Goal: Information Seeking & Learning: Check status

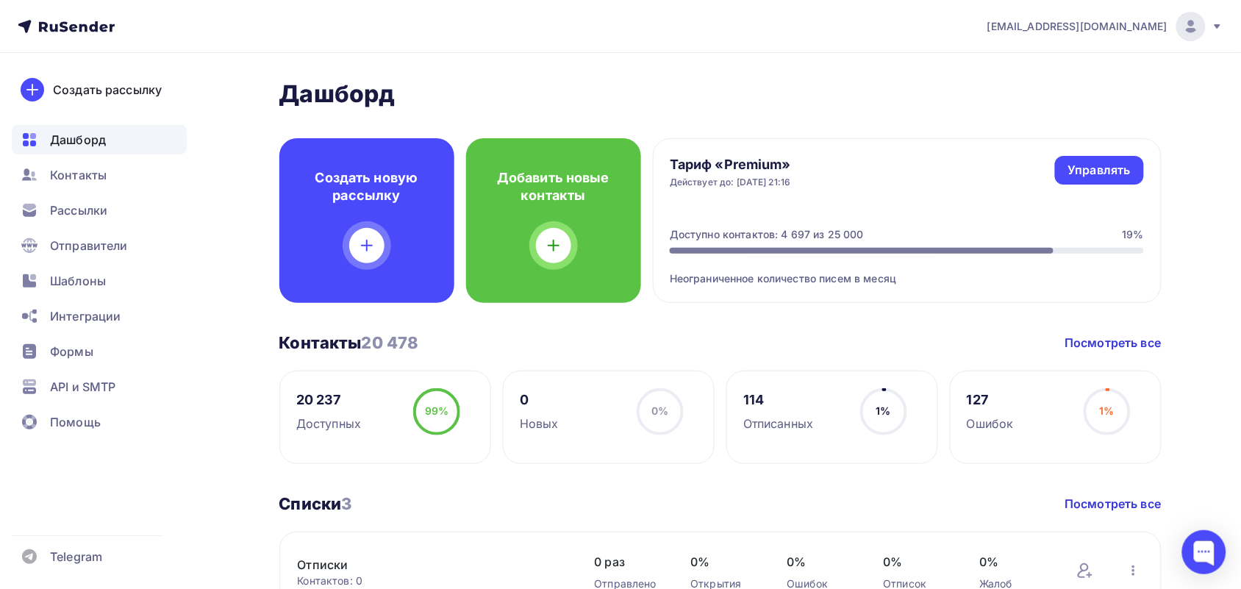
scroll to position [92, 0]
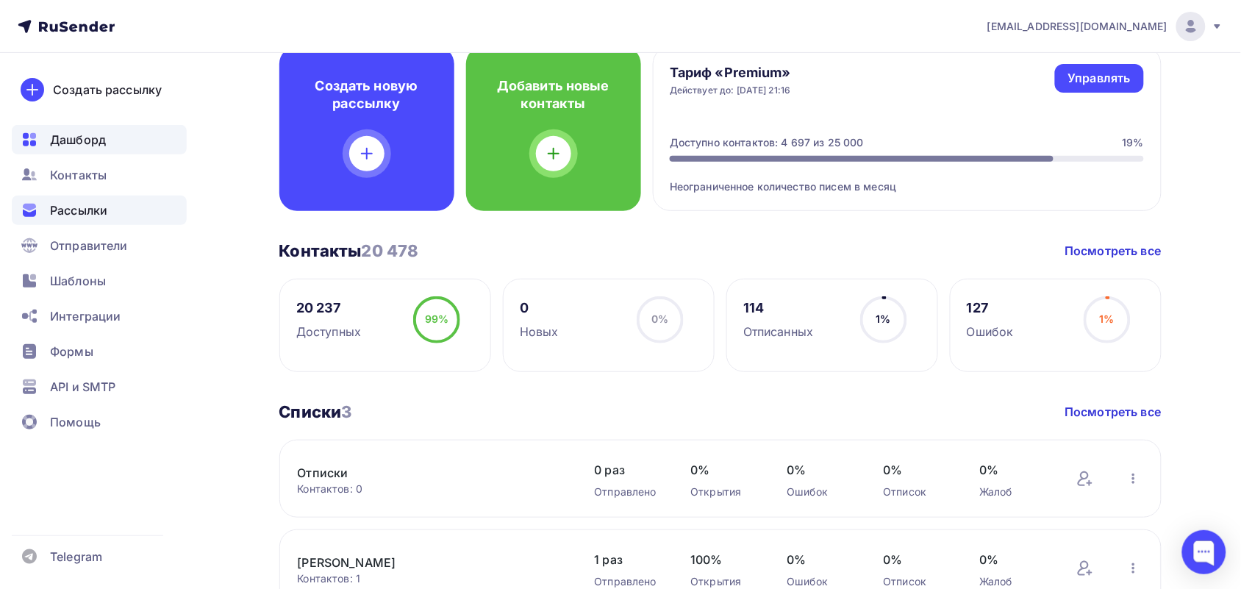
click at [83, 214] on span "Рассылки" at bounding box center [78, 210] width 57 height 18
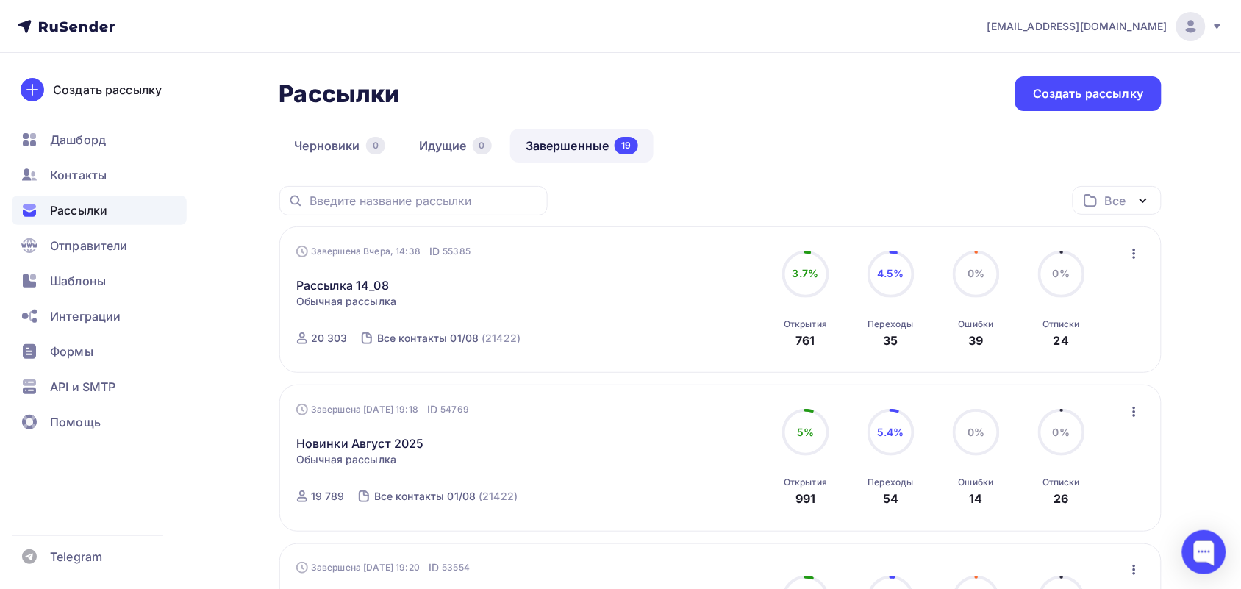
click at [803, 271] on span "3.7%" at bounding box center [806, 273] width 26 height 12
click at [1142, 256] on div "Завершена Вчера, 14:38 ID 55385 Рассылка 14_08 Статистика Обзор рассылки Копиро…" at bounding box center [720, 299] width 882 height 146
click at [1142, 256] on icon "button" at bounding box center [1135, 254] width 18 height 18
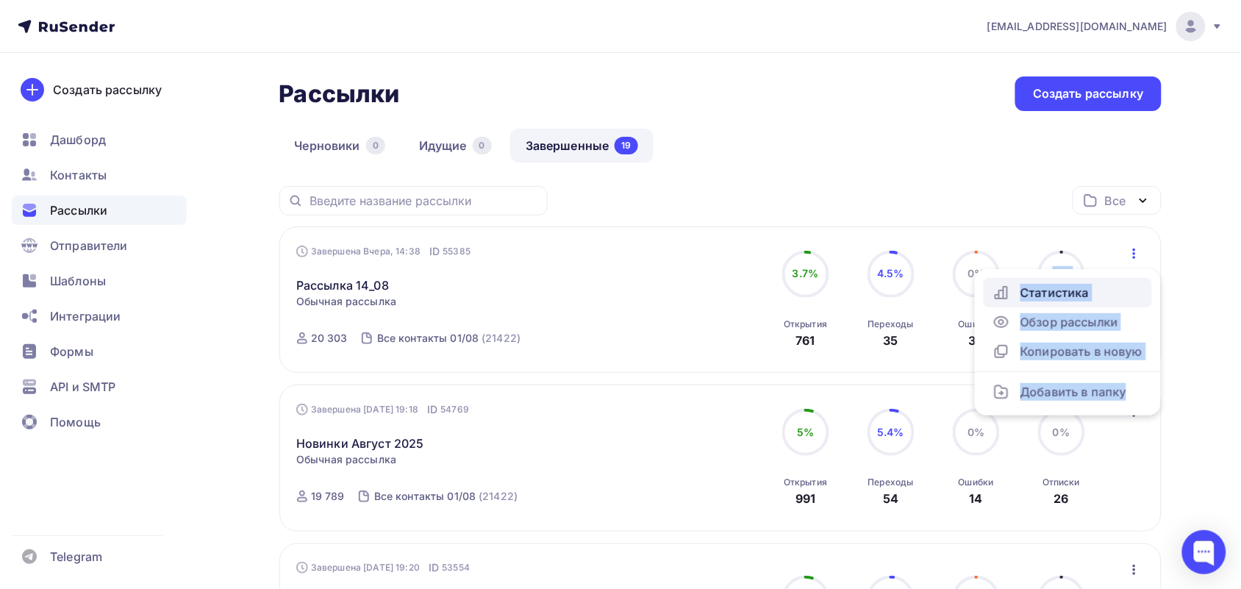
click at [1079, 291] on div "Статистика" at bounding box center [1068, 293] width 151 height 18
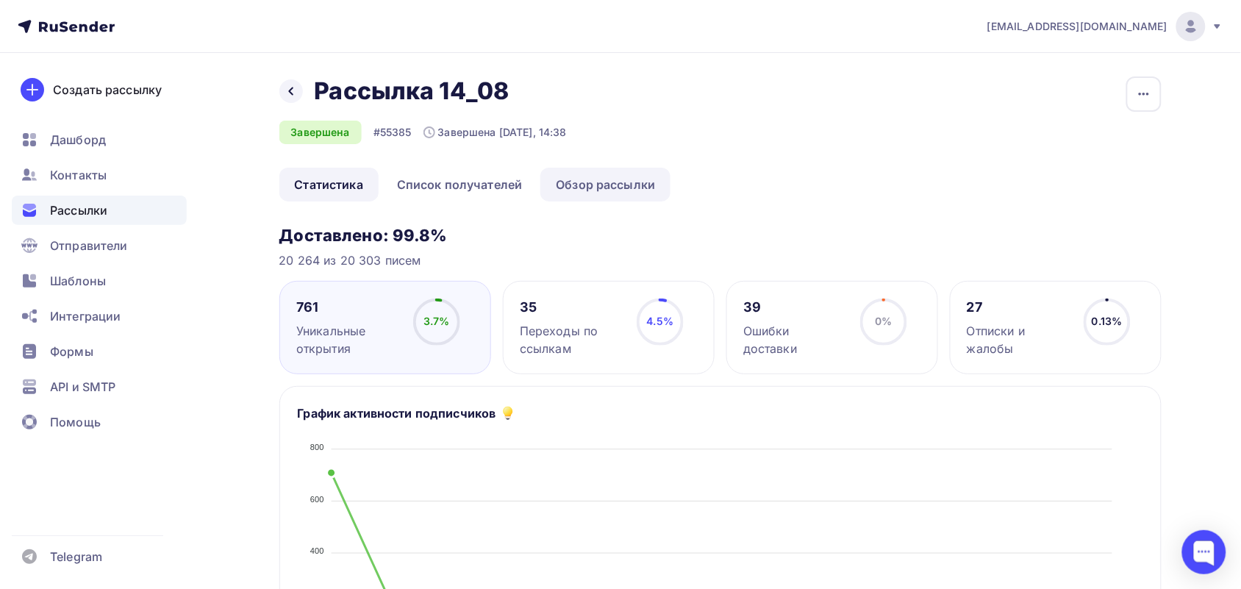
click at [604, 176] on link "Обзор рассылки" at bounding box center [605, 185] width 130 height 34
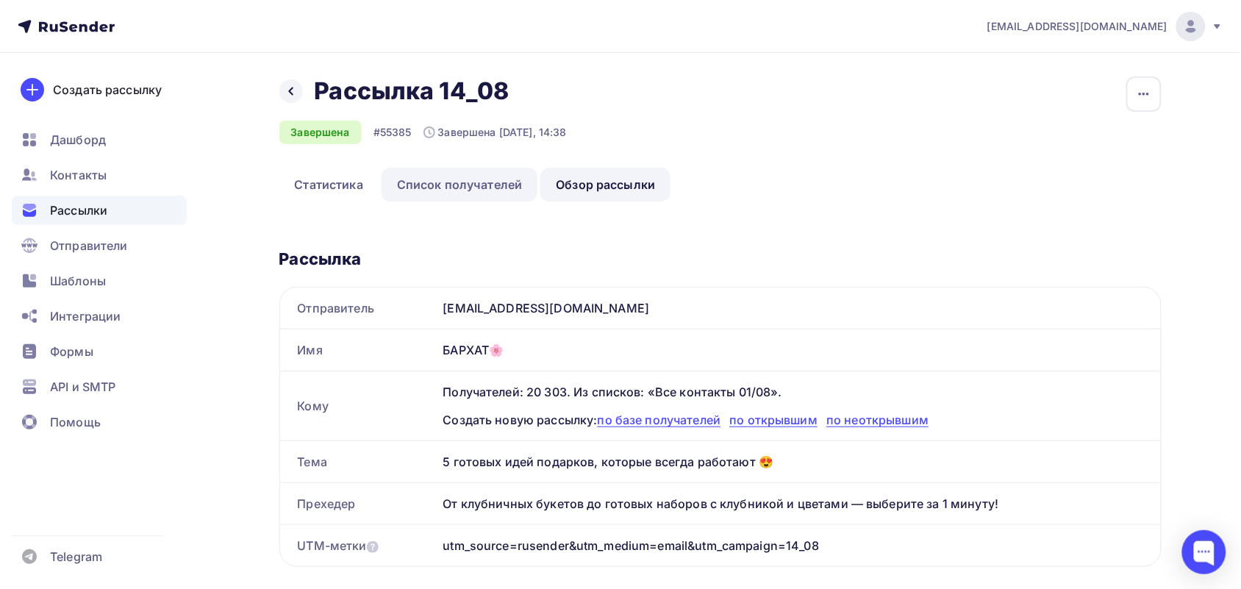
click at [468, 187] on link "Список получателей" at bounding box center [460, 185] width 157 height 34
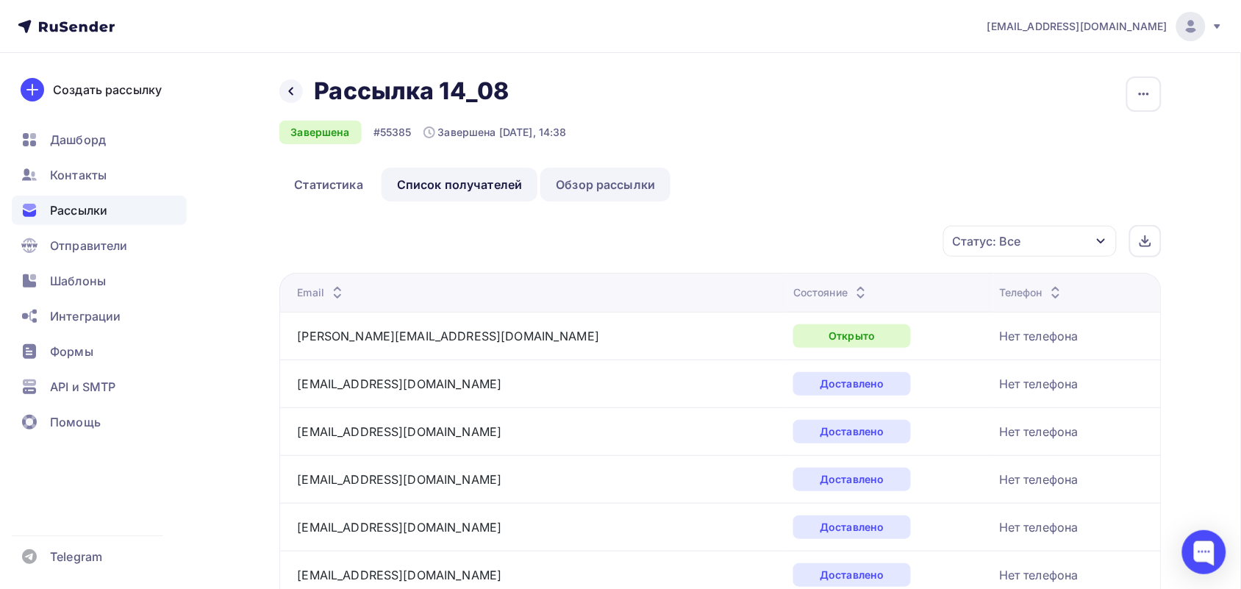
click at [582, 193] on link "Обзор рассылки" at bounding box center [605, 185] width 130 height 34
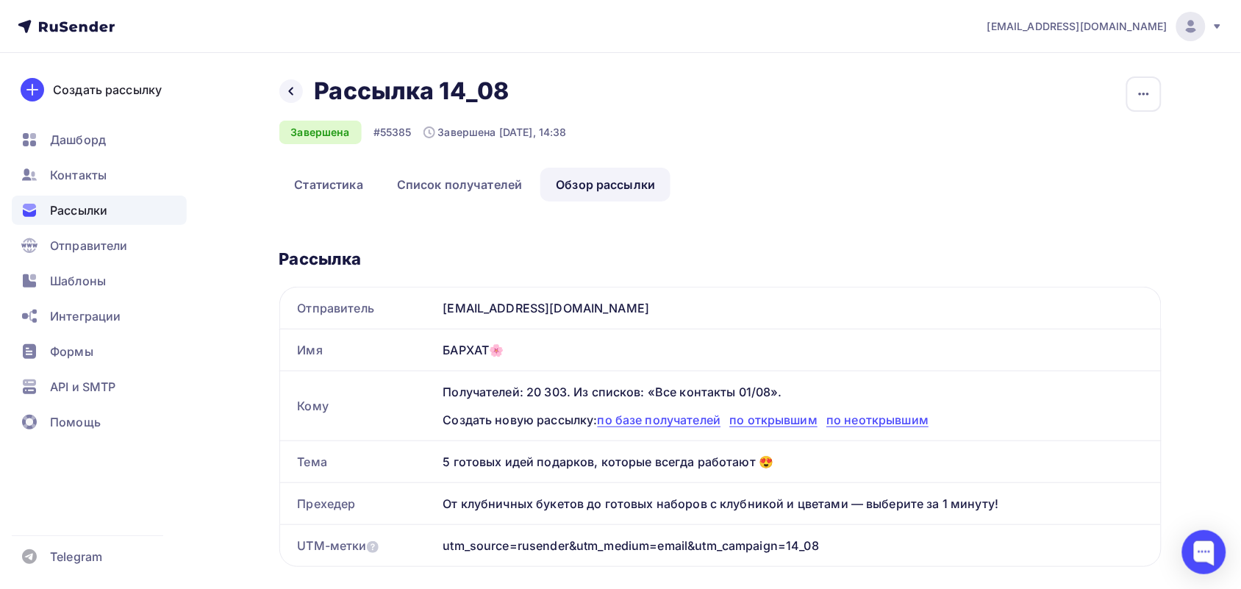
click at [457, 162] on div "Назад Рассылка 14_08 Рассылка 14_08 Завершена #55385 Завершена [DATE], 14:38 Ко…" at bounding box center [720, 121] width 882 height 91
click at [480, 173] on link "Список получателей" at bounding box center [460, 185] width 157 height 34
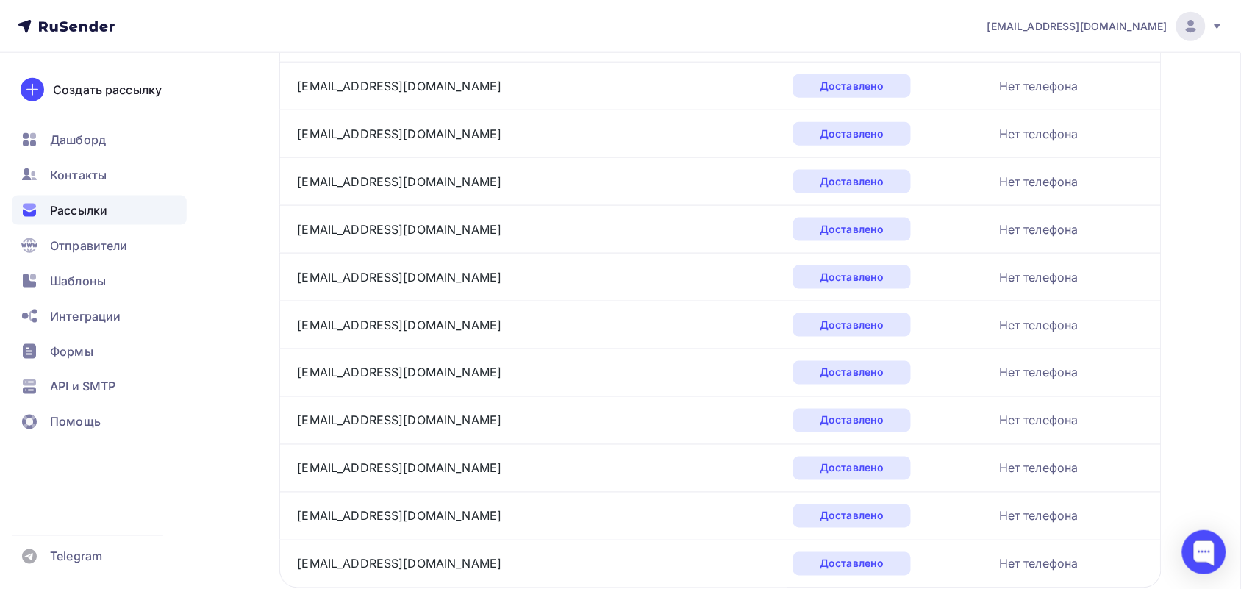
scroll to position [2236, 0]
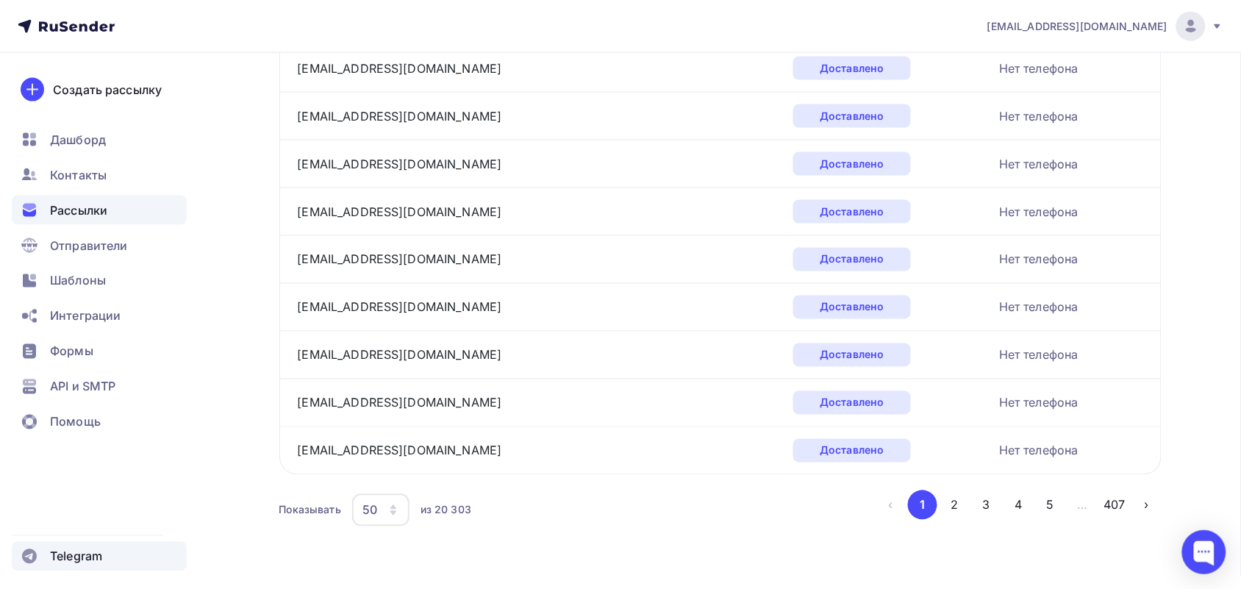
click at [86, 561] on span "Telegram" at bounding box center [76, 557] width 52 height 18
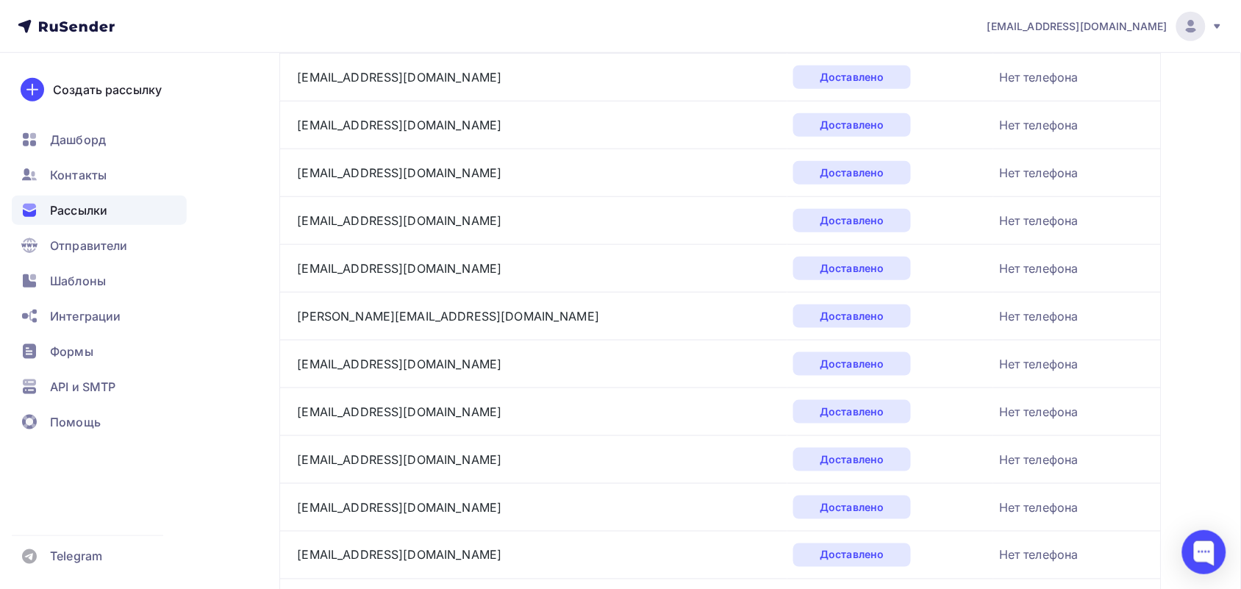
scroll to position [0, 0]
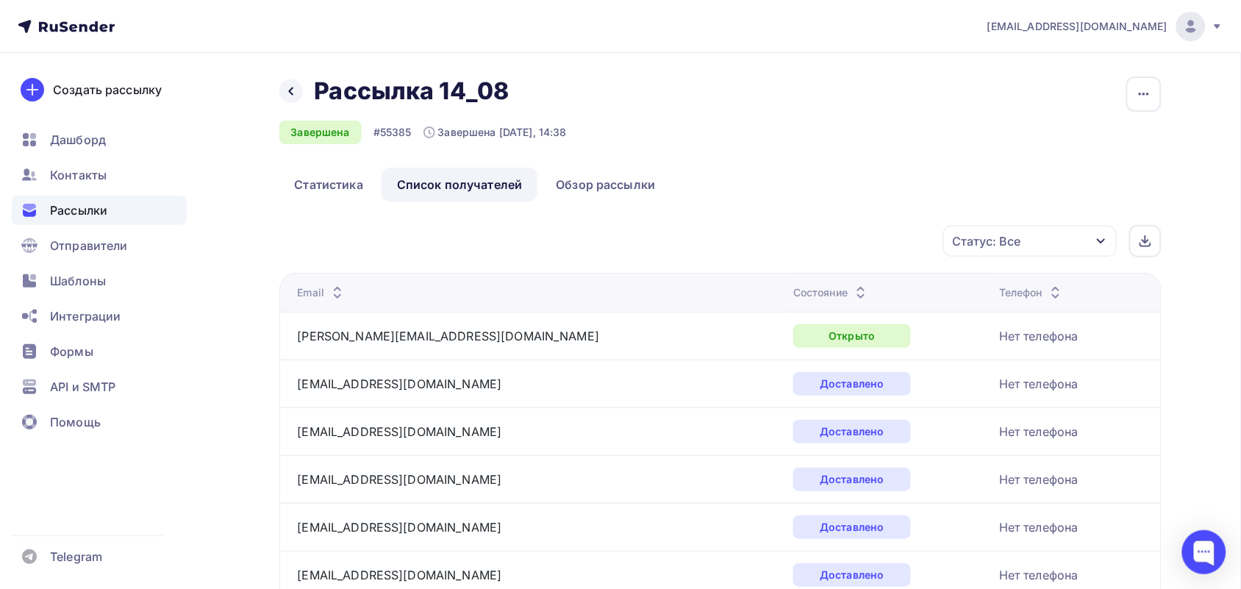
click at [1090, 246] on div "Статус: Все" at bounding box center [1030, 241] width 174 height 31
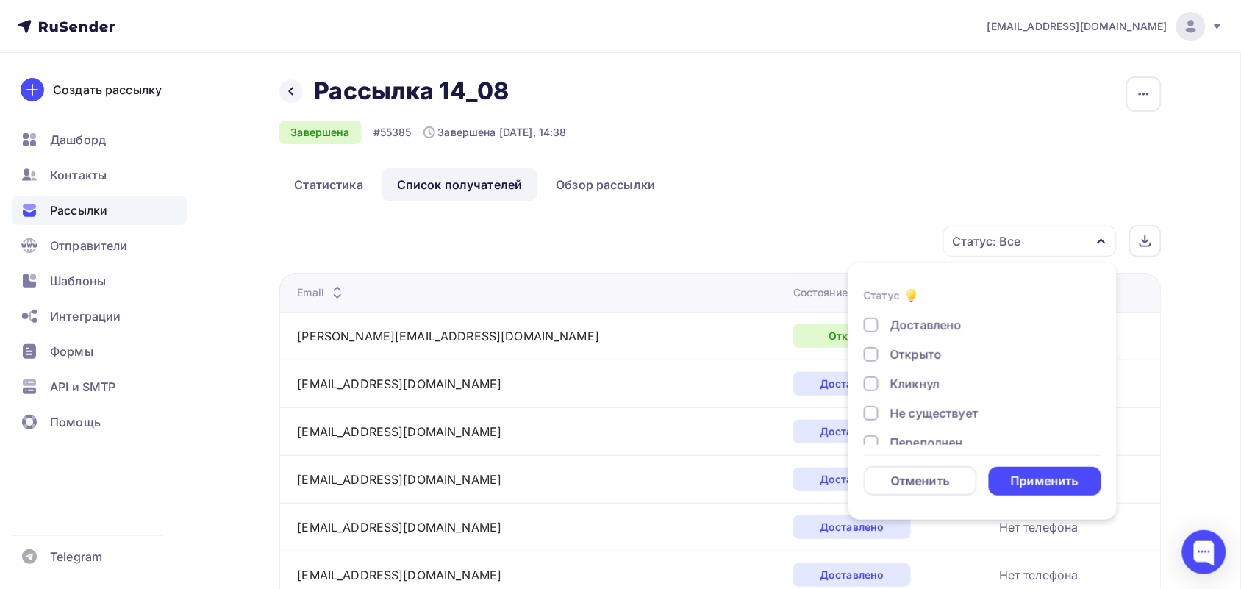
click at [1112, 193] on ul "Статистика Список получателей Обзор рассылки" at bounding box center [720, 185] width 882 height 34
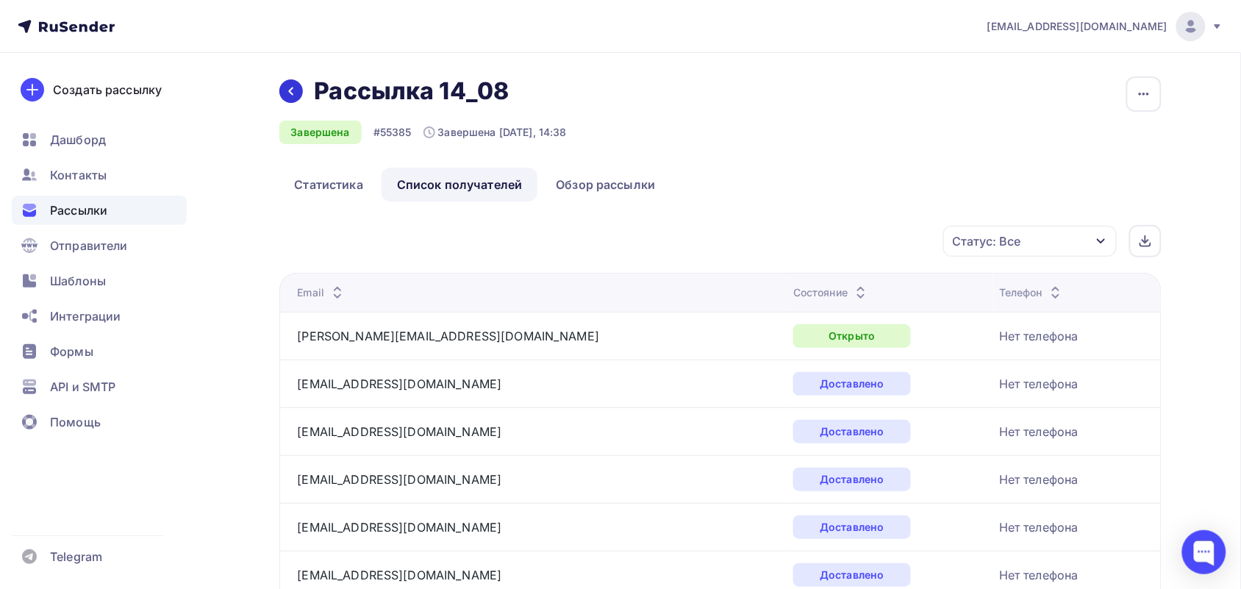
click at [279, 94] on div at bounding box center [291, 91] width 24 height 24
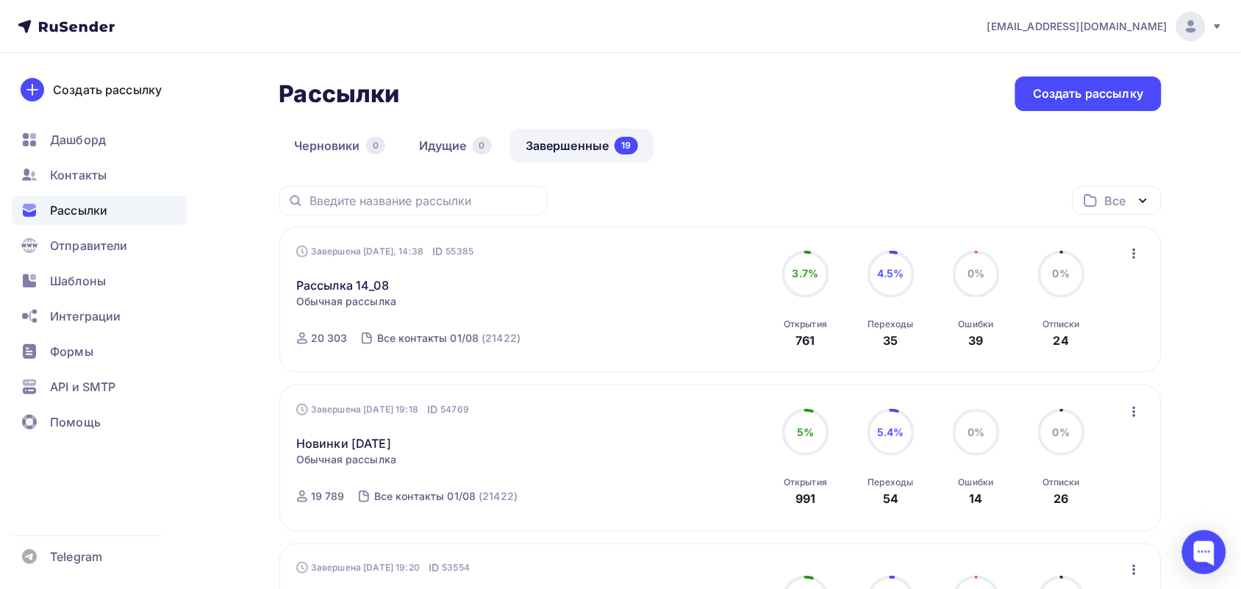
click at [1137, 207] on icon "button" at bounding box center [1143, 201] width 18 height 18
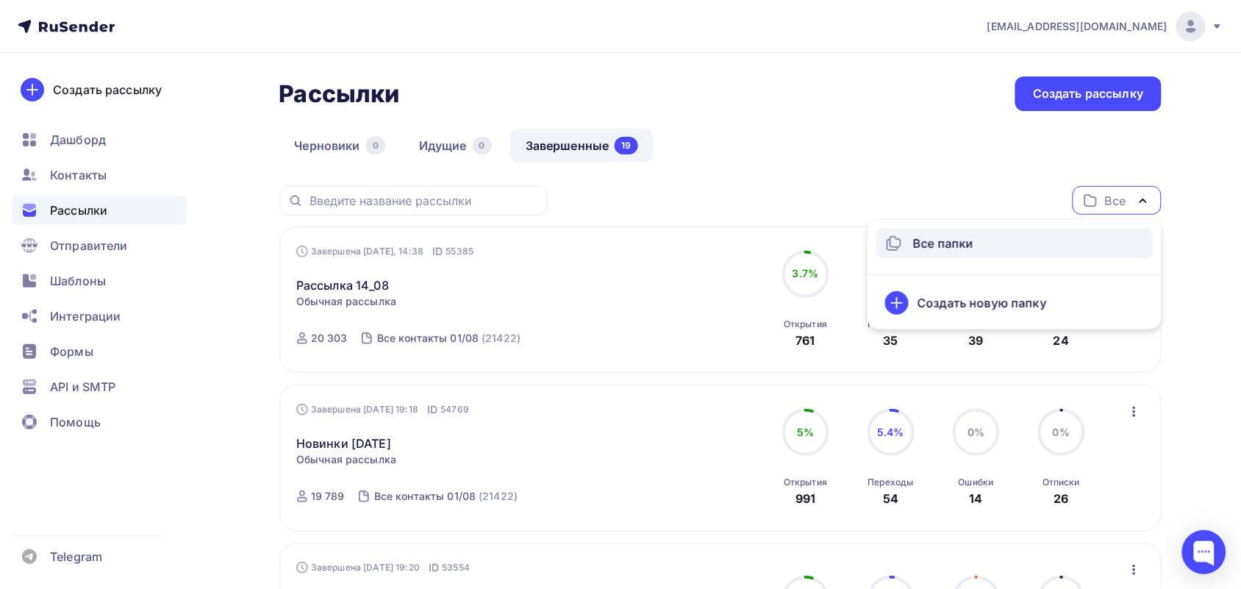
click at [970, 197] on div "Все Все папки Создать новую папку" at bounding box center [720, 206] width 882 height 40
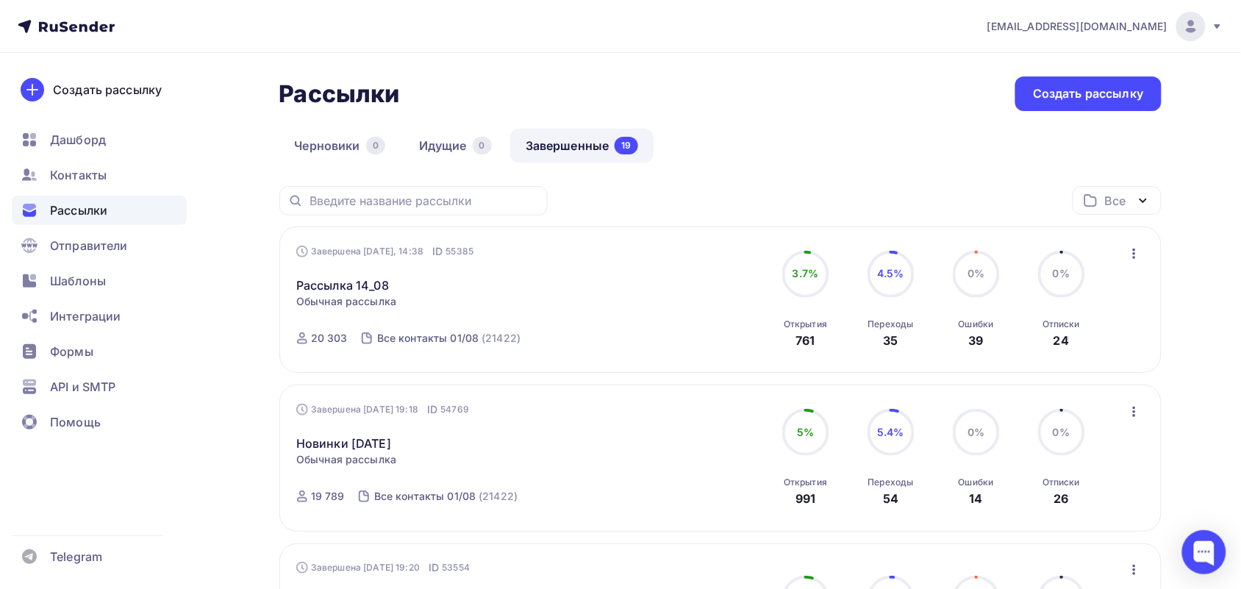
click at [357, 274] on div "Рассылка 14_08 Статистика Обзор рассылки Копировать в новую Добавить в папку" at bounding box center [463, 276] width 335 height 35
click at [357, 276] on link "Рассылка 14_08" at bounding box center [342, 285] width 93 height 18
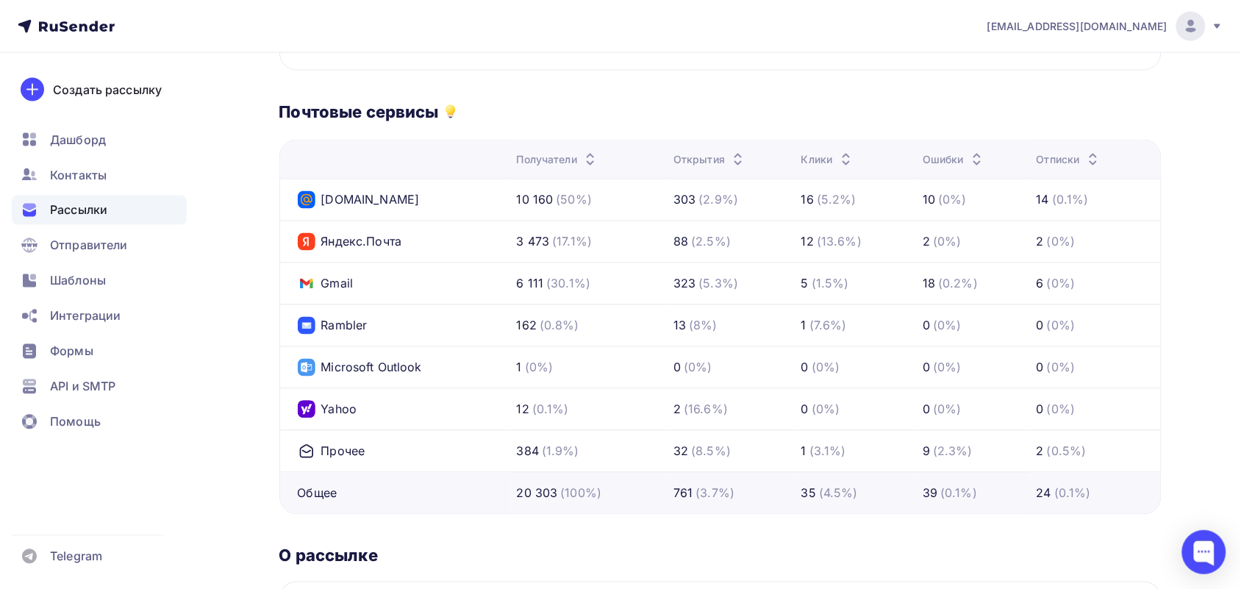
scroll to position [824, 0]
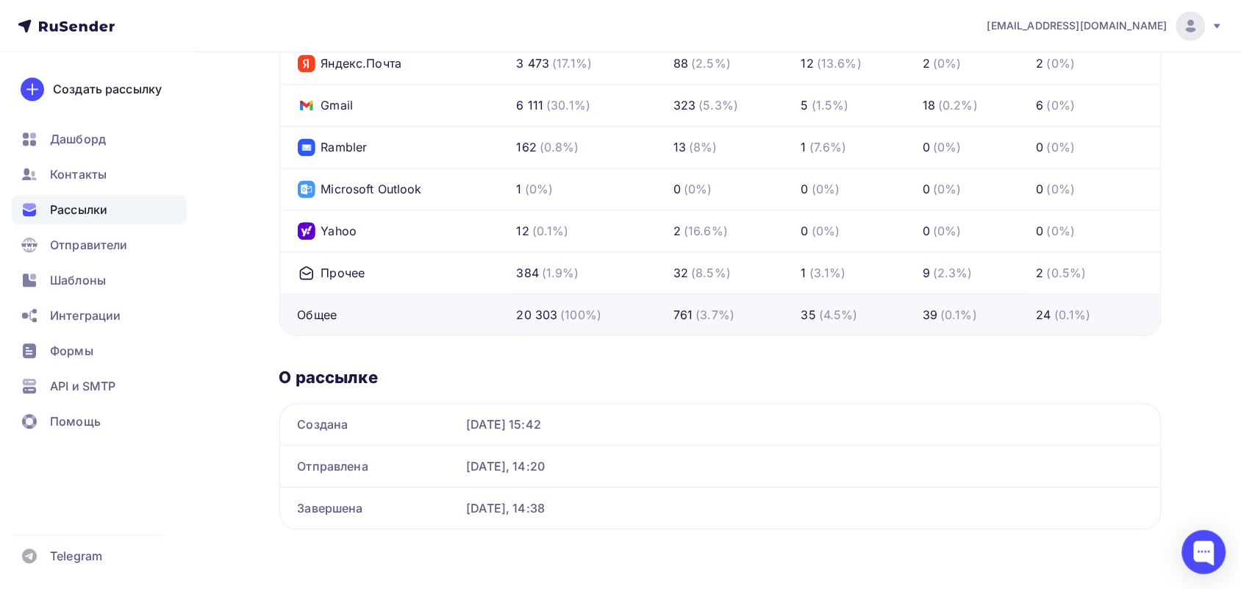
click at [129, 262] on ul "Дашборд Контакты Рассылки Отправители Шаблоны Интеграции Формы API и SMTP Помощь" at bounding box center [99, 285] width 175 height 320
click at [123, 250] on span "Отправители" at bounding box center [89, 246] width 78 height 18
